Goal: Transaction & Acquisition: Subscribe to service/newsletter

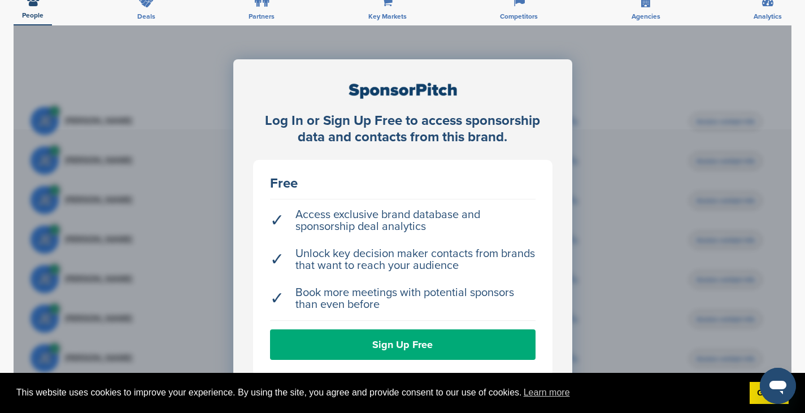
scroll to position [379, 0]
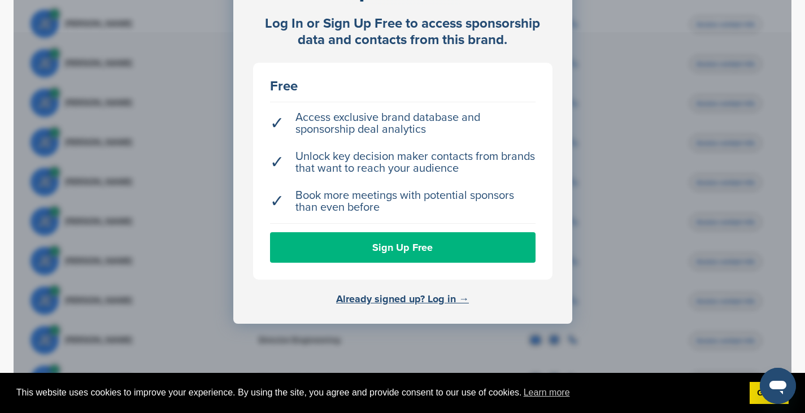
click at [383, 232] on link "Sign Up Free" at bounding box center [403, 247] width 266 height 31
